Goal: Task Accomplishment & Management: Manage account settings

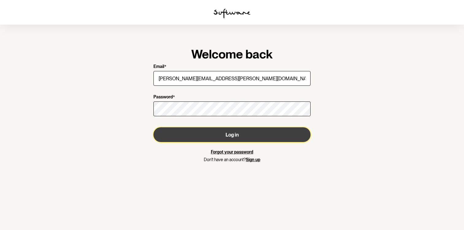
click at [239, 137] on button "Log in" at bounding box center [231, 134] width 157 height 15
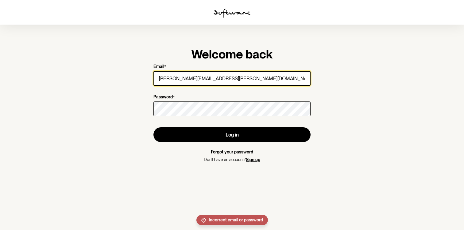
click at [200, 81] on input "[PERSON_NAME][EMAIL_ADDRESS][PERSON_NAME][DOMAIN_NAME]" at bounding box center [231, 78] width 157 height 15
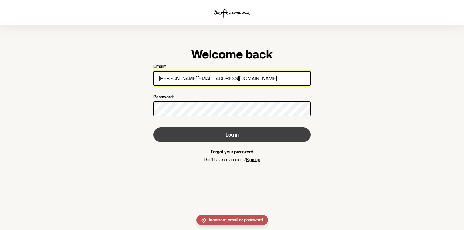
type input "[PERSON_NAME][EMAIL_ADDRESS][DOMAIN_NAME]"
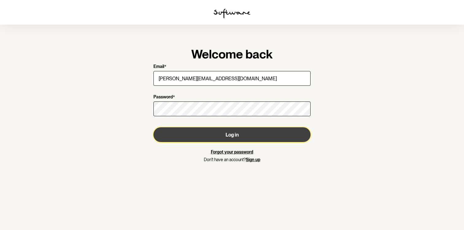
click at [228, 137] on button "Log in" at bounding box center [231, 134] width 157 height 15
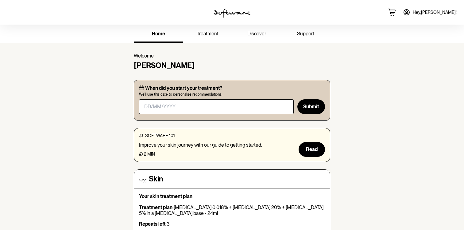
click at [438, 14] on link "Hey, [PERSON_NAME] !" at bounding box center [429, 12] width 61 height 15
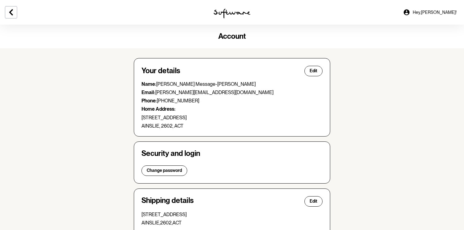
scroll to position [153, 0]
